Goal: Obtain resource: Download file/media

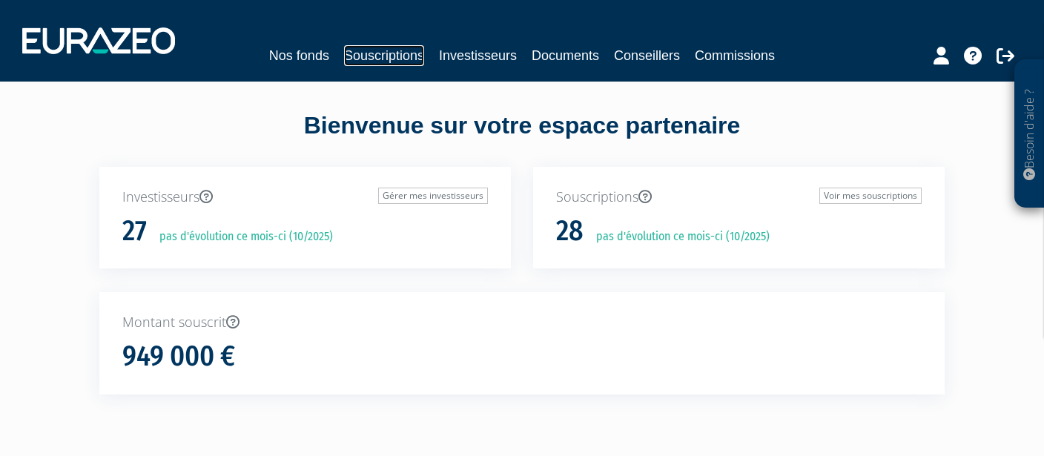
click at [351, 56] on link "Souscriptions" at bounding box center [384, 55] width 80 height 21
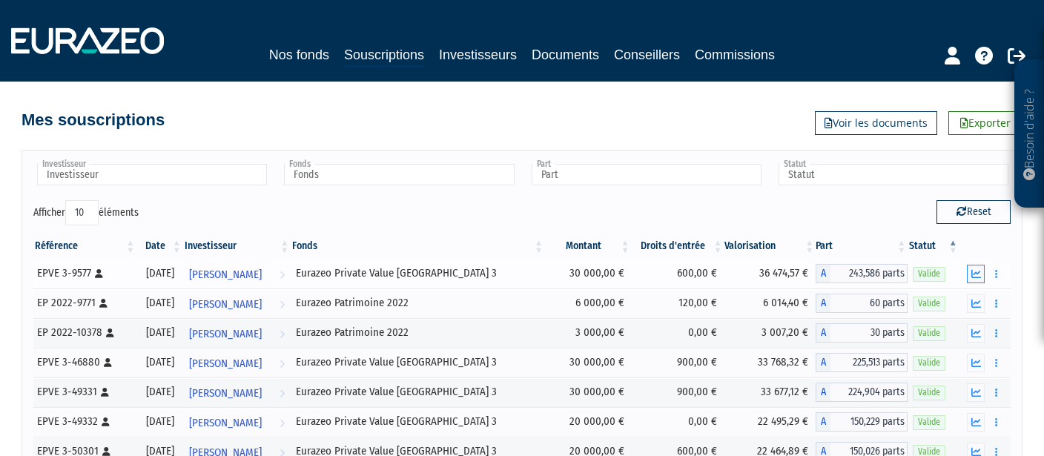
click at [979, 278] on button "button" at bounding box center [976, 274] width 18 height 19
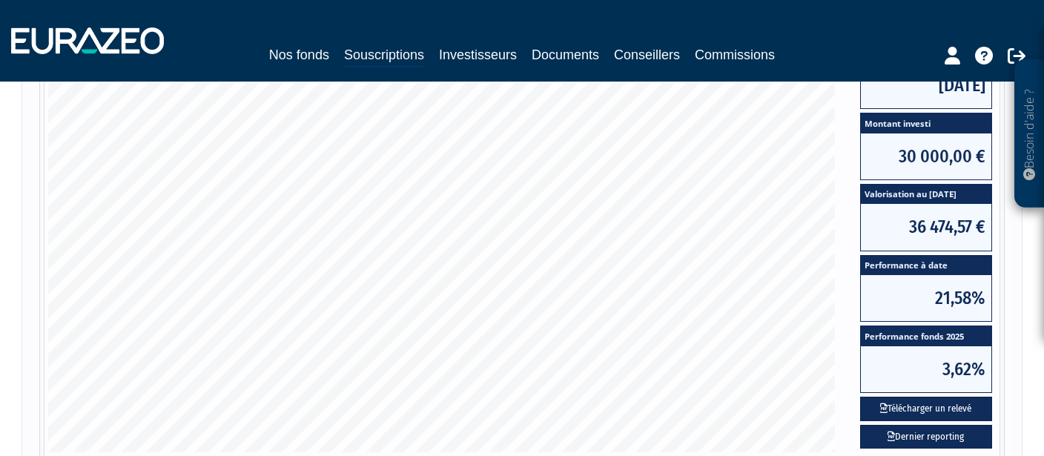
scroll to position [261, 0]
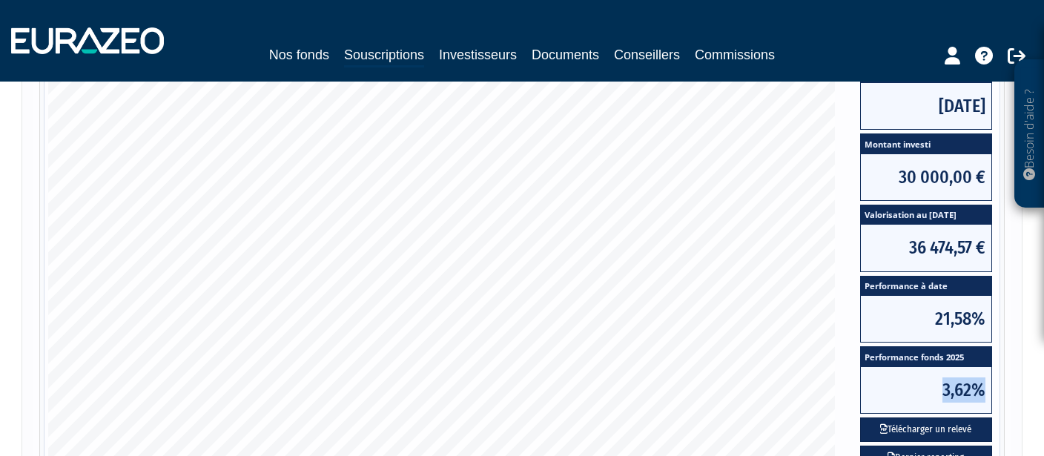
drag, startPoint x: 947, startPoint y: 389, endPoint x: 986, endPoint y: 404, distance: 42.0
click at [986, 404] on span "3,62%" at bounding box center [926, 390] width 130 height 46
drag, startPoint x: 934, startPoint y: 314, endPoint x: 988, endPoint y: 323, distance: 54.1
click at [988, 323] on span "21,58%" at bounding box center [926, 319] width 130 height 46
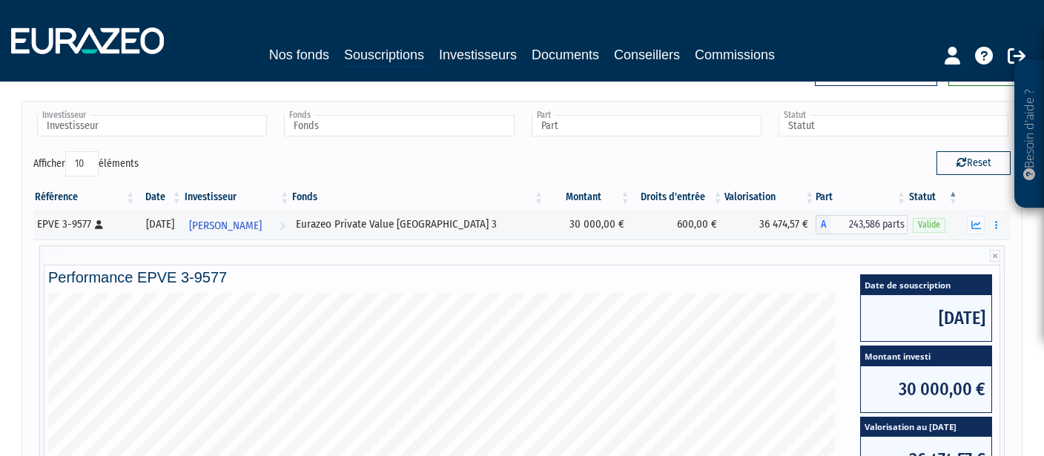
scroll to position [0, 0]
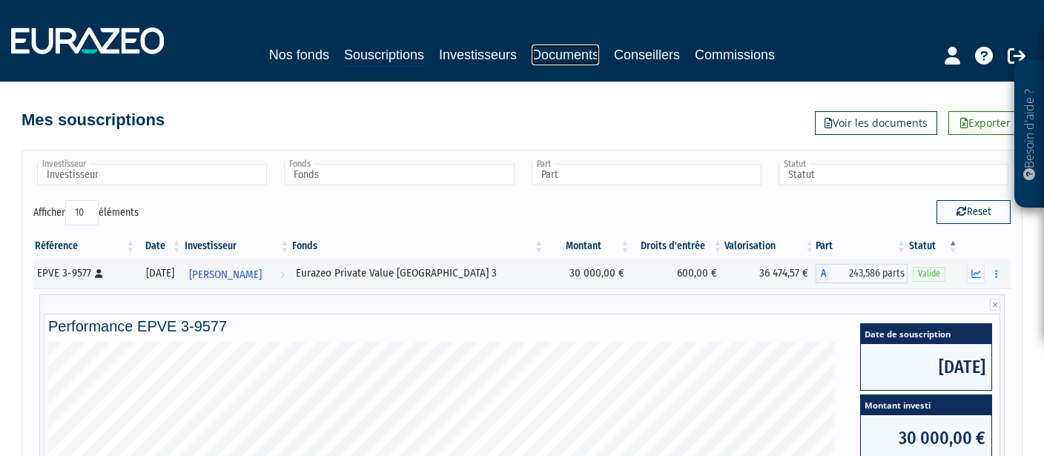
click at [565, 56] on link "Documents" at bounding box center [565, 54] width 67 height 21
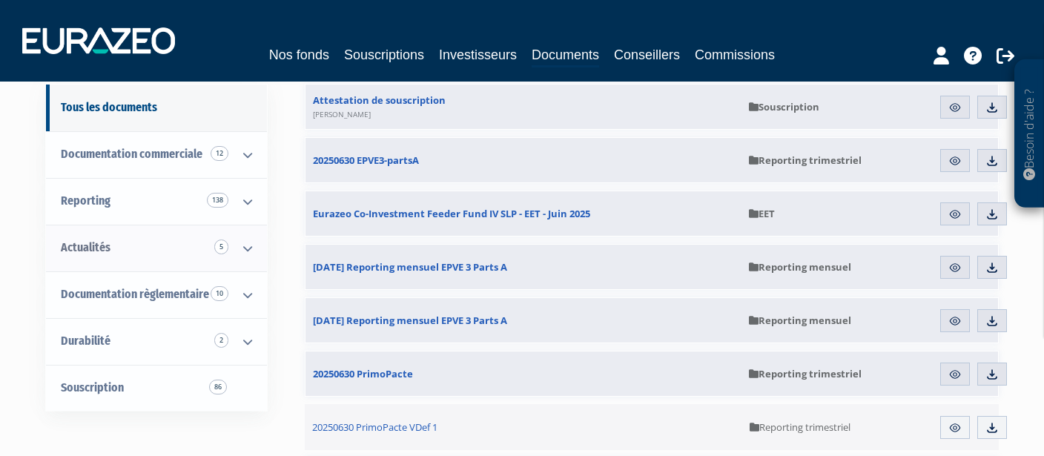
scroll to position [130, 0]
click at [117, 205] on link "Reporting 138" at bounding box center [156, 202] width 221 height 47
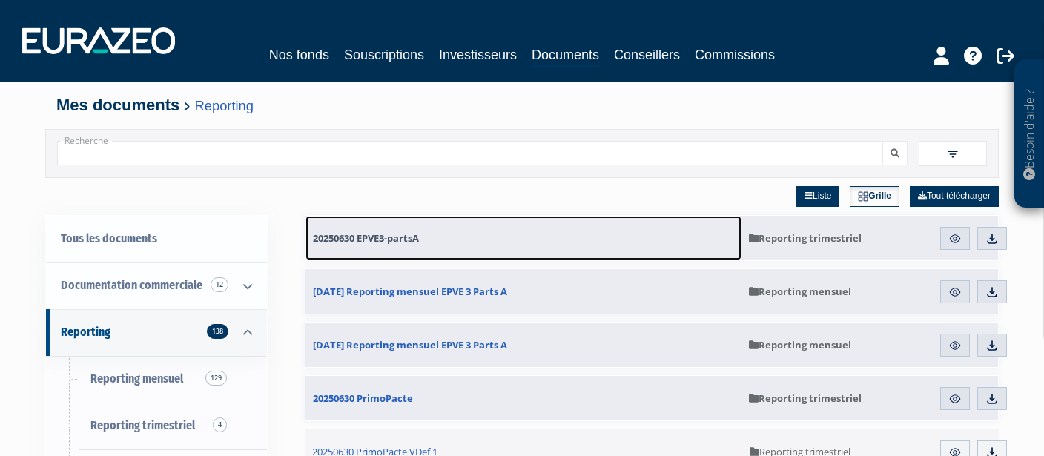
click at [406, 235] on span "20250630 EPVE3-partsA" at bounding box center [366, 237] width 106 height 13
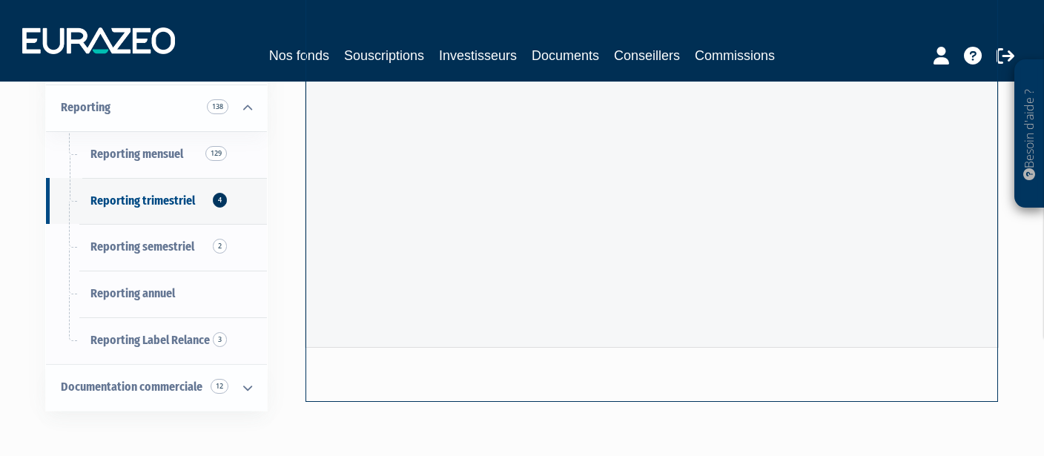
scroll to position [117, 0]
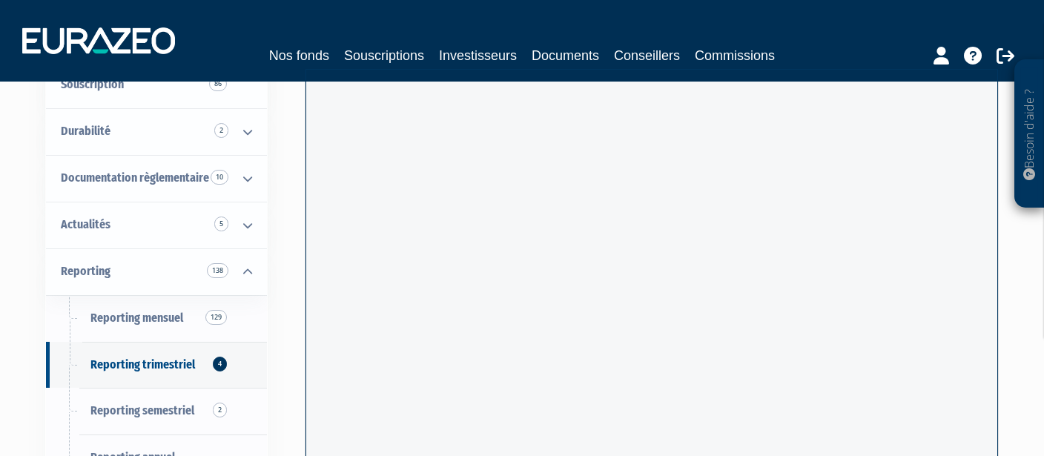
click at [0, 217] on div "Besoin d'aide ? × J'ai besoin d'aide Si vous avez une question à propos du fonc…" at bounding box center [522, 248] width 1044 height 730
click at [644, 9] on nav "Nos fonds Souscriptions Investisseurs Documents Conseillers Commissions" at bounding box center [522, 41] width 1044 height 82
click at [395, 55] on div at bounding box center [651, 311] width 692 height 515
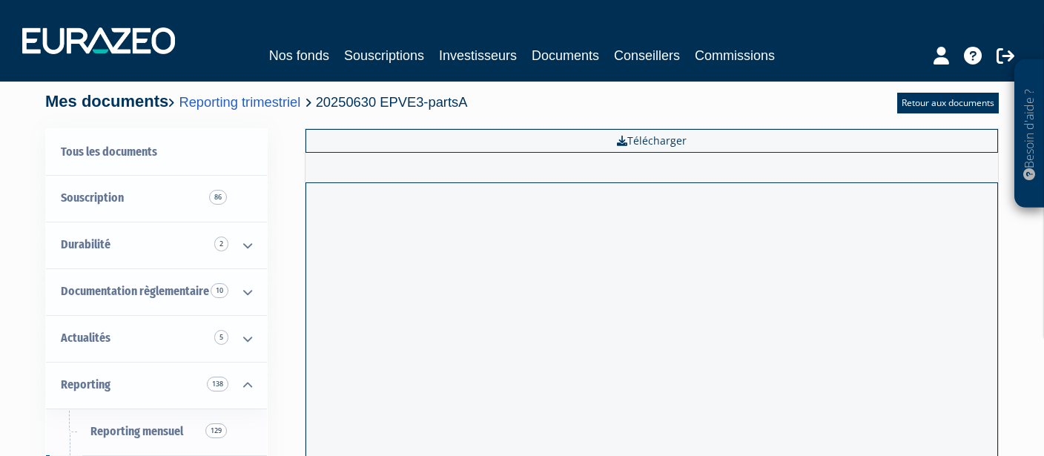
scroll to position [0, 0]
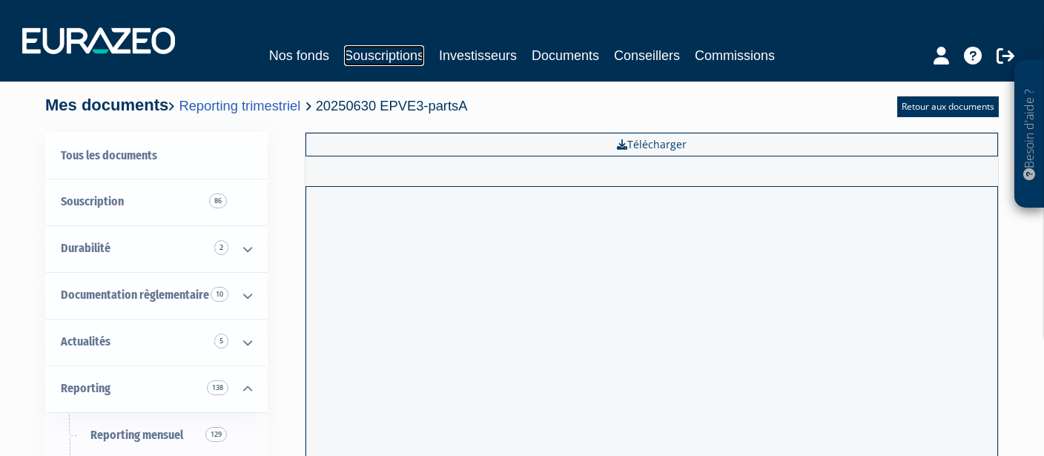
click at [397, 61] on link "Souscriptions" at bounding box center [384, 55] width 80 height 21
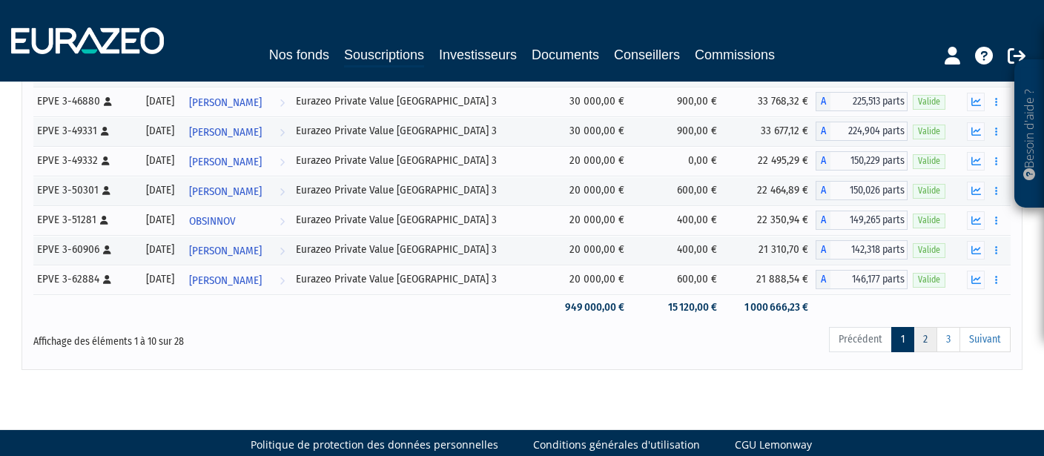
click at [927, 340] on link "2" at bounding box center [925, 339] width 24 height 25
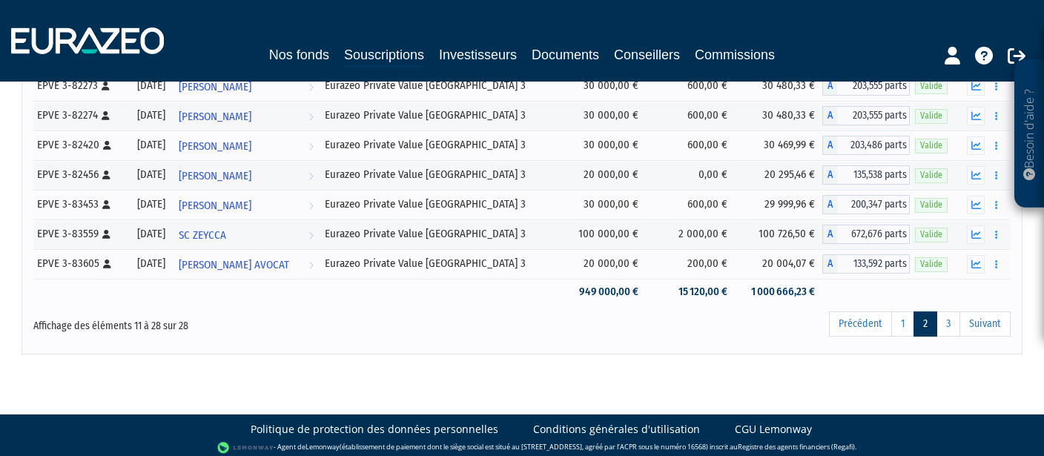
scroll to position [517, 0]
